Goal: Transaction & Acquisition: Obtain resource

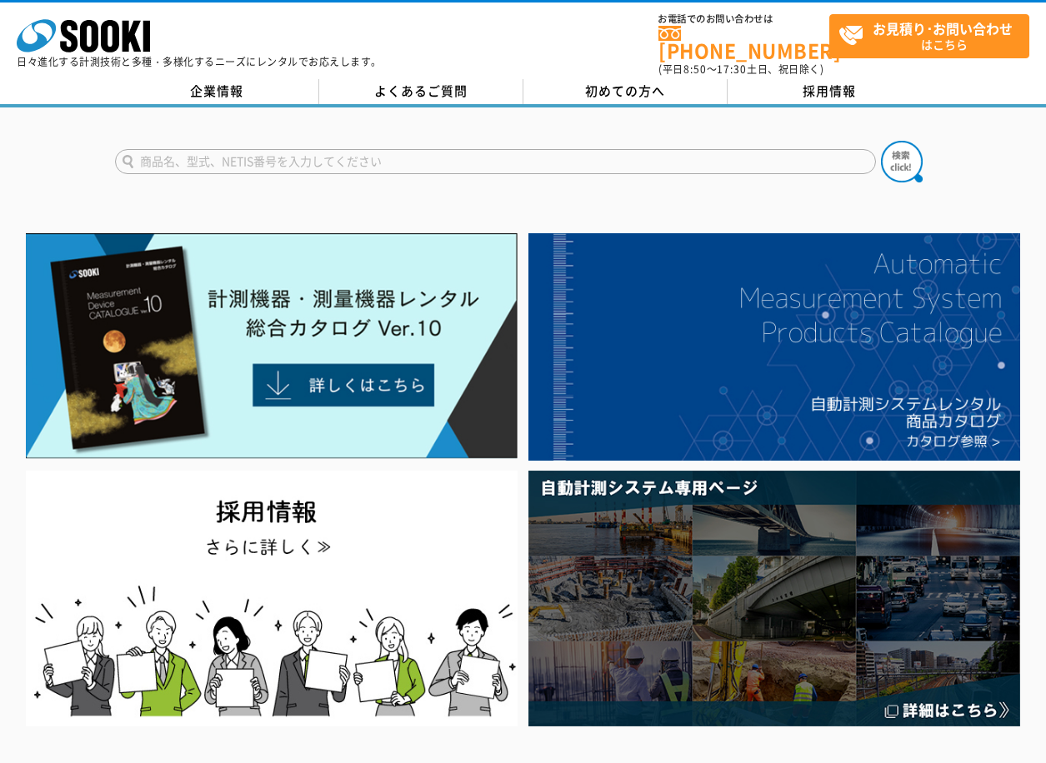
click at [250, 153] on input "text" at bounding box center [495, 161] width 761 height 25
paste input "シュミットリバウンドハンマー ＯＳ－１２０ＰＴ"
type input "シュミットリバウンドハンマー ＯＳ－１２０ＰＴ"
click at [892, 151] on img at bounding box center [902, 162] width 42 height 42
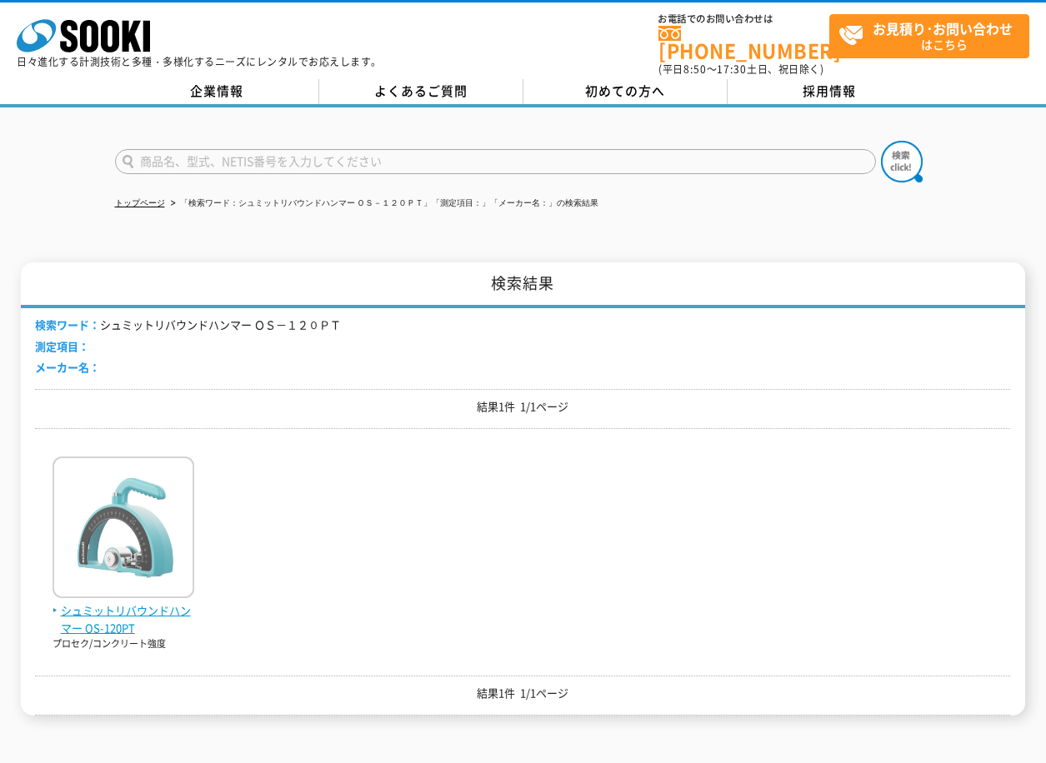
click at [122, 497] on img at bounding box center [123, 530] width 142 height 146
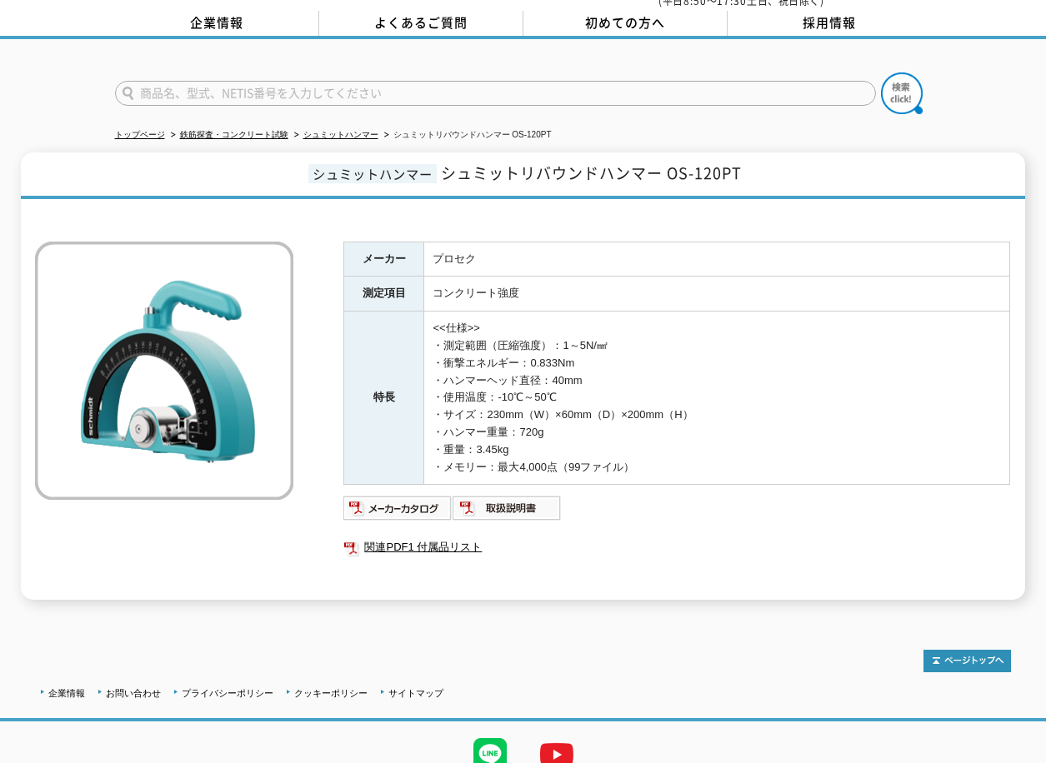
scroll to position [132, 0]
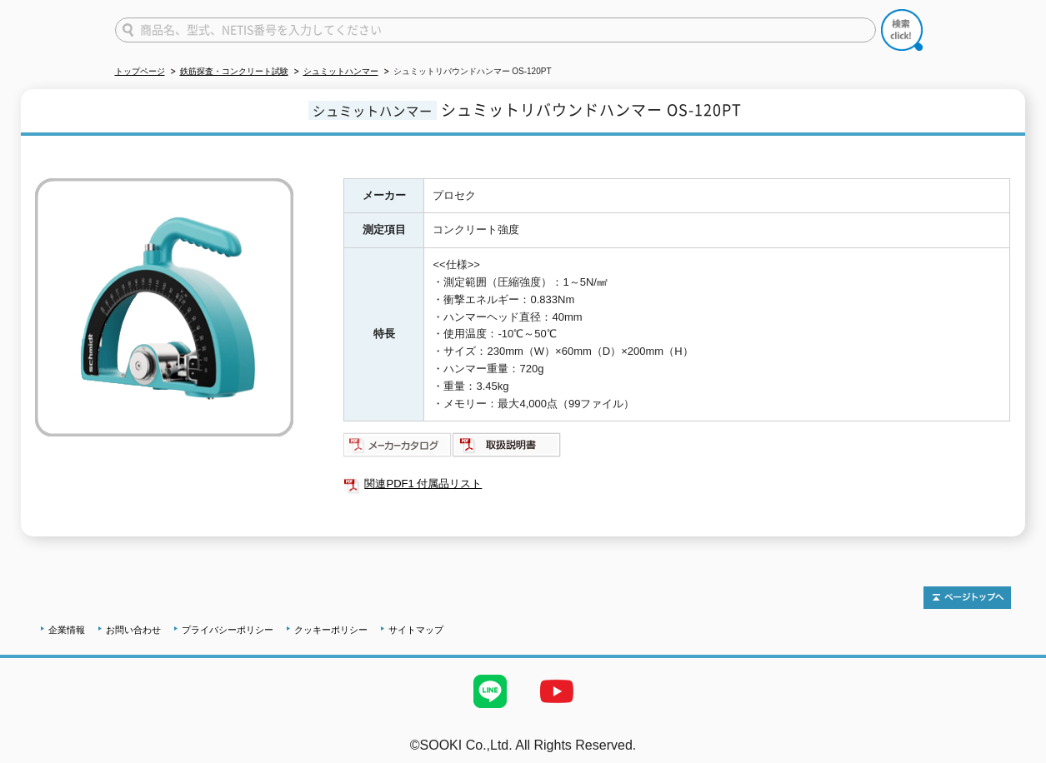
click at [396, 434] on img at bounding box center [397, 445] width 109 height 27
